Goal: Task Accomplishment & Management: Use online tool/utility

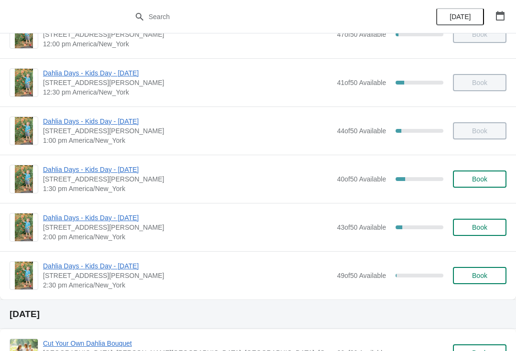
scroll to position [416, 0]
click at [219, 175] on span "Dahlia Days - Kids Day - [DATE]" at bounding box center [187, 170] width 289 height 10
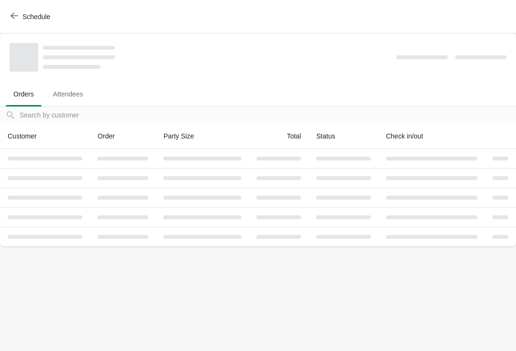
scroll to position [0, 0]
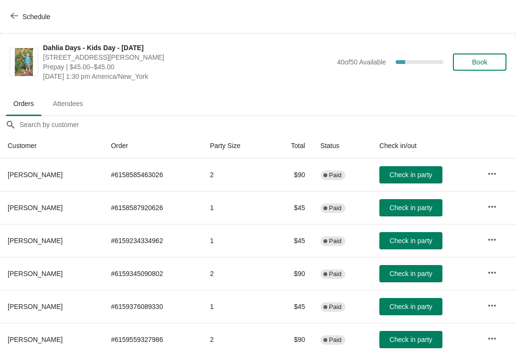
click at [417, 170] on button "Check in party" at bounding box center [411, 174] width 63 height 17
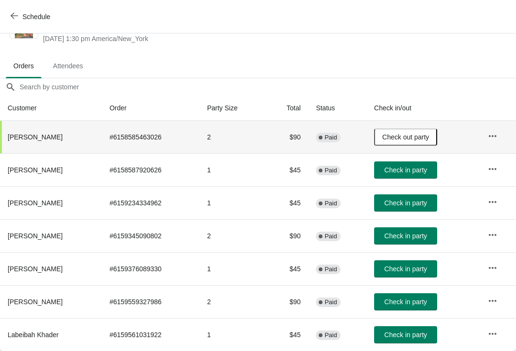
scroll to position [38, 0]
click at [409, 266] on span "Check in party" at bounding box center [405, 269] width 43 height 8
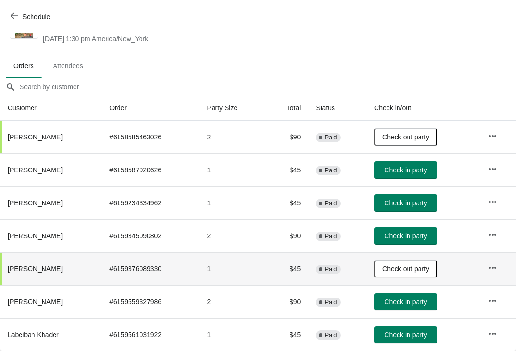
click at [412, 198] on button "Check in party" at bounding box center [405, 203] width 63 height 17
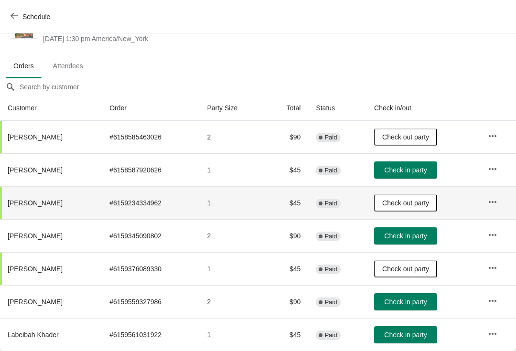
click at [417, 171] on span "Check in party" at bounding box center [405, 170] width 43 height 8
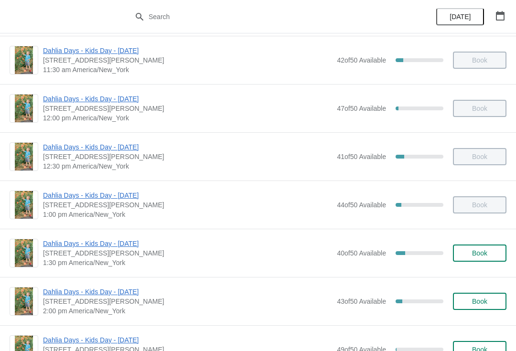
scroll to position [344, 0]
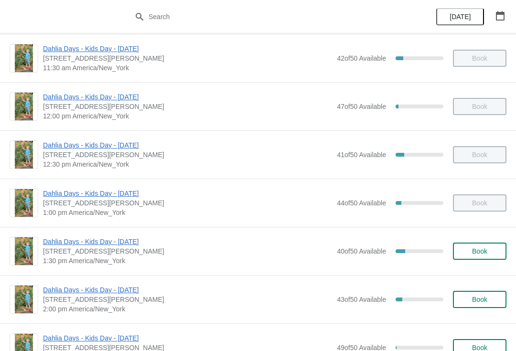
click at [201, 205] on span "[STREET_ADDRESS][PERSON_NAME]" at bounding box center [187, 203] width 289 height 10
click at [145, 195] on span "Dahlia Days - Kids Day - [DATE]" at bounding box center [187, 194] width 289 height 10
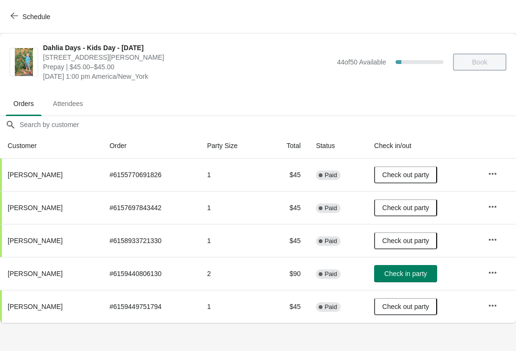
scroll to position [0, 0]
click at [408, 273] on span "Check in party" at bounding box center [405, 274] width 43 height 8
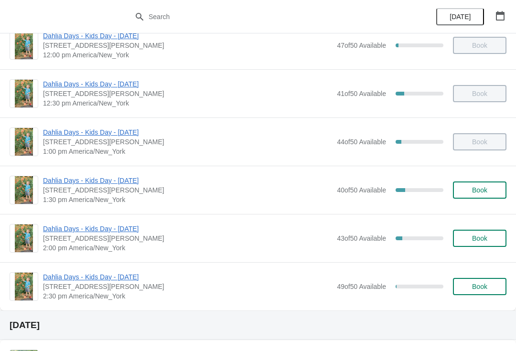
scroll to position [413, 0]
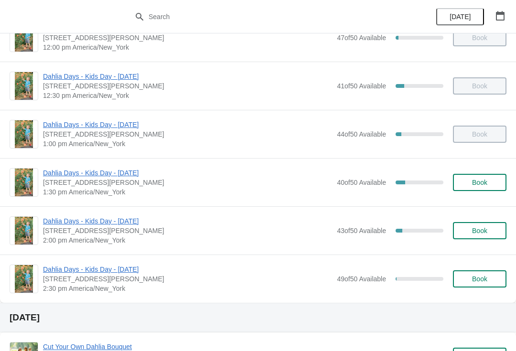
click at [196, 177] on span "Dahlia Days - Kids Day - [DATE]" at bounding box center [187, 173] width 289 height 10
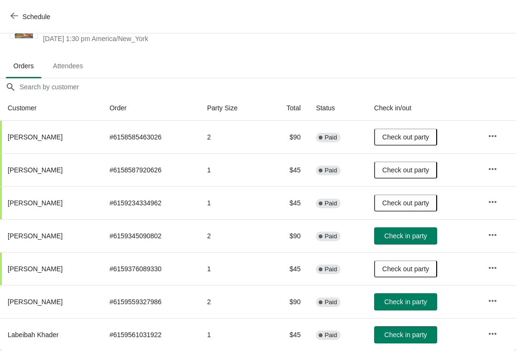
scroll to position [38, 0]
click at [415, 300] on span "Check in party" at bounding box center [405, 302] width 43 height 8
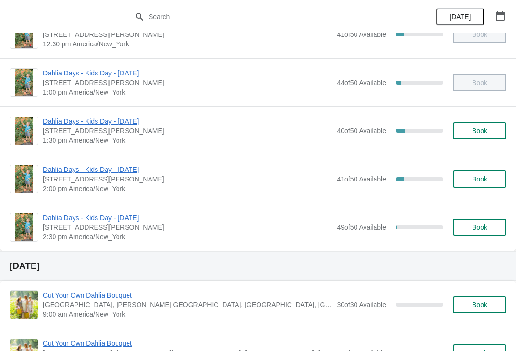
scroll to position [466, 0]
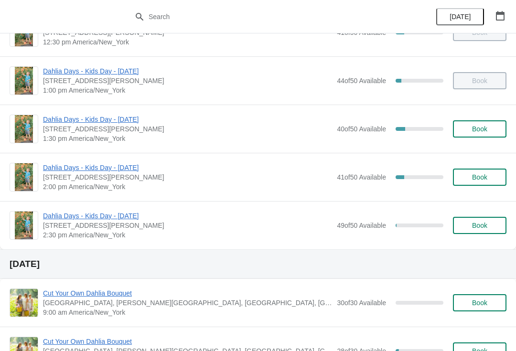
click at [208, 172] on span "Dahlia Days - Kids Day - [DATE]" at bounding box center [187, 168] width 289 height 10
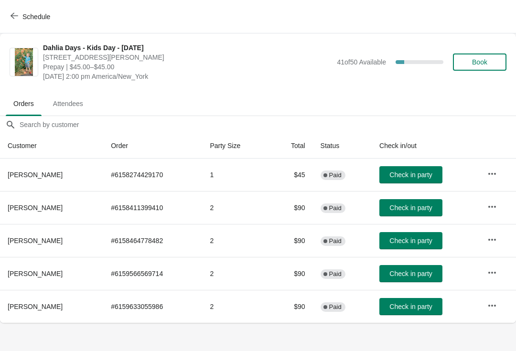
scroll to position [0, 0]
click at [417, 273] on span "Check in party" at bounding box center [411, 274] width 43 height 8
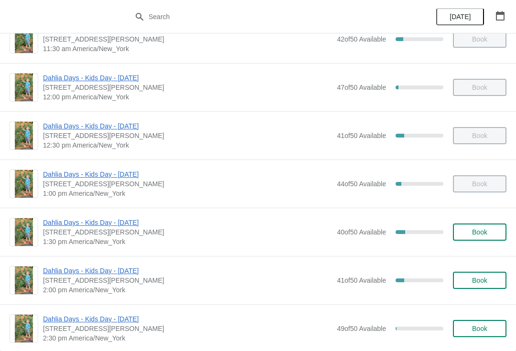
scroll to position [366, 0]
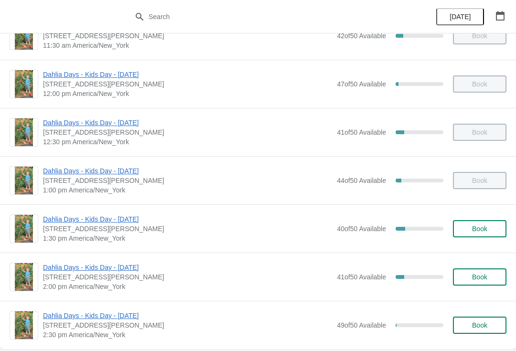
click at [203, 272] on span "Dahlia Days - Kids Day - [DATE]" at bounding box center [187, 268] width 289 height 10
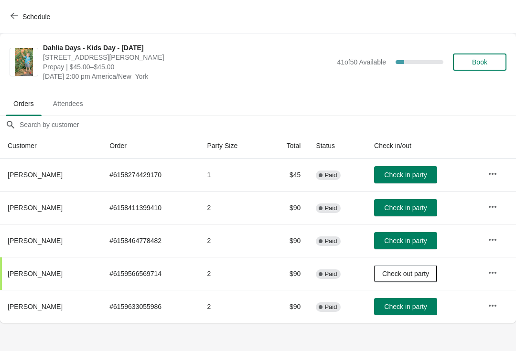
click at [408, 202] on button "Check in party" at bounding box center [405, 207] width 63 height 17
